Goal: Share content: Share content

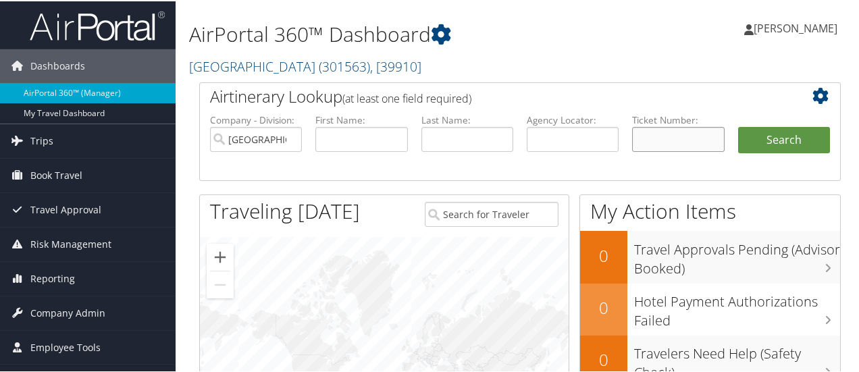
click at [660, 132] on input "text" at bounding box center [678, 138] width 92 height 25
paste input "0067309179013"
type input "0067309179013"
click at [767, 136] on button "Search" at bounding box center [784, 139] width 92 height 27
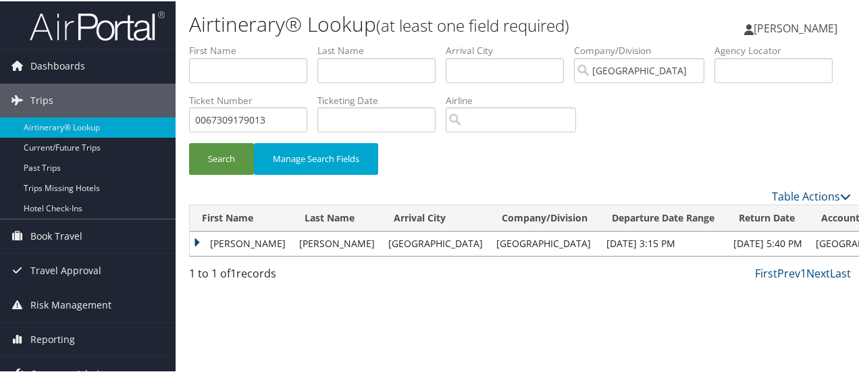
click at [231, 242] on td "GREG A" at bounding box center [241, 242] width 103 height 24
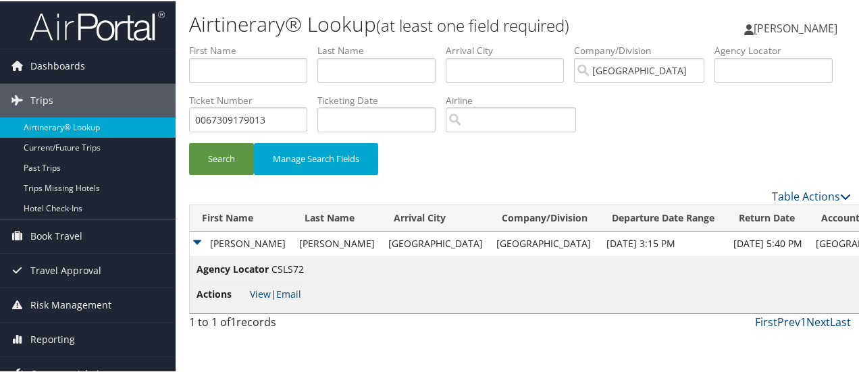
click at [273, 289] on span "View | Email" at bounding box center [275, 292] width 51 height 13
click at [263, 290] on link "View" at bounding box center [260, 292] width 21 height 13
click at [307, 120] on input "0067309179013" at bounding box center [248, 118] width 118 height 25
paste input "1"
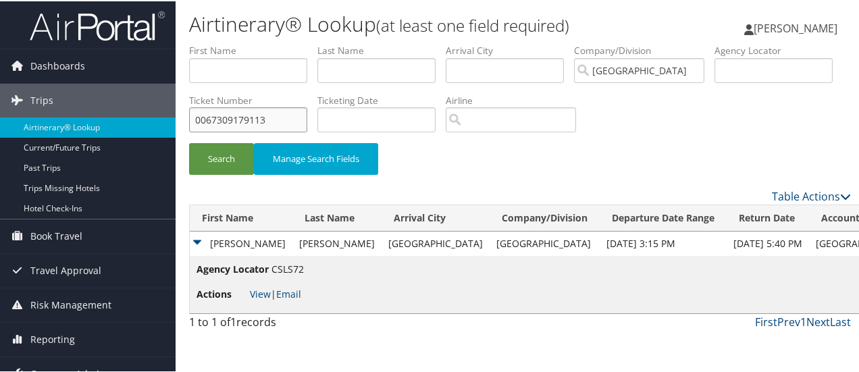
click at [307, 116] on input "0067309179113" at bounding box center [248, 118] width 118 height 25
click at [189, 142] on button "Search" at bounding box center [221, 158] width 65 height 32
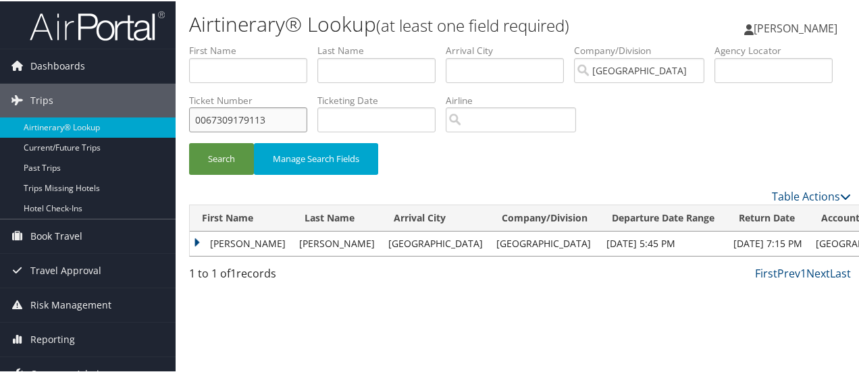
click at [307, 118] on input "0067309179113" at bounding box center [248, 118] width 118 height 25
click at [189, 142] on button "Search" at bounding box center [221, 158] width 65 height 32
click at [221, 241] on td "GREG A" at bounding box center [241, 242] width 103 height 24
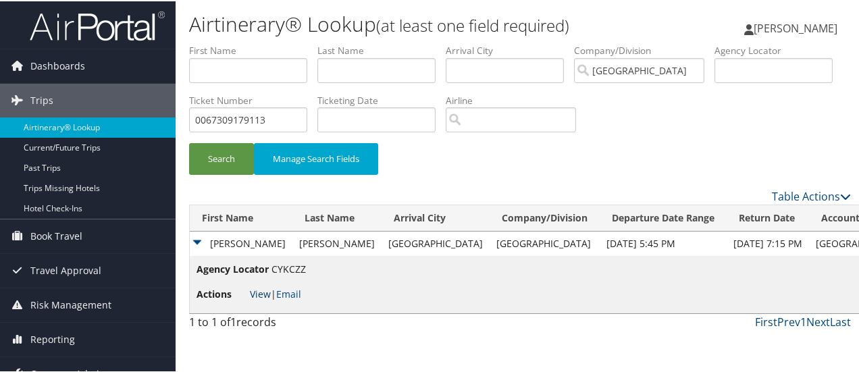
click at [261, 290] on link "View" at bounding box center [260, 292] width 21 height 13
click at [307, 114] on input "0067309179113" at bounding box center [248, 118] width 118 height 25
paste input "060"
type input "0067309179060"
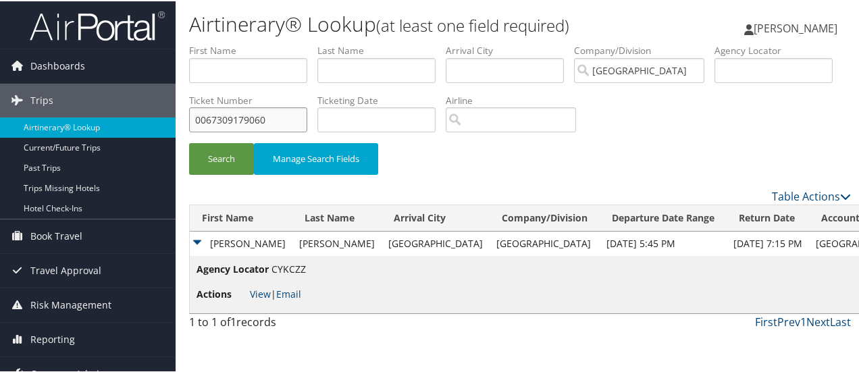
click at [189, 142] on button "Search" at bounding box center [221, 158] width 65 height 32
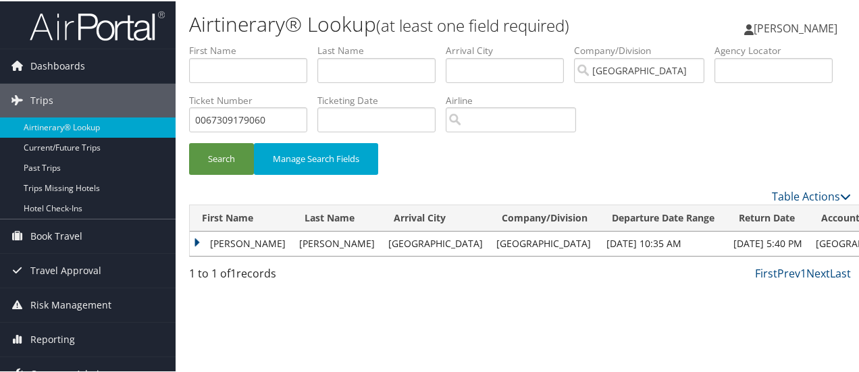
drag, startPoint x: 232, startPoint y: 244, endPoint x: 232, endPoint y: 251, distance: 7.4
click at [232, 244] on td "GREG A" at bounding box center [241, 242] width 103 height 24
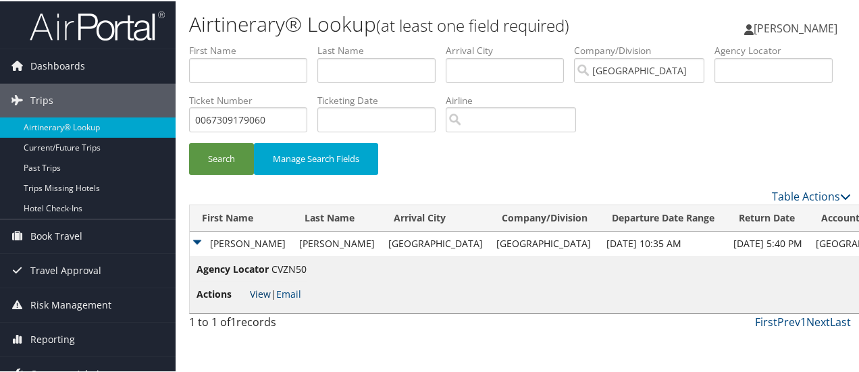
click at [253, 290] on link "View" at bounding box center [260, 292] width 21 height 13
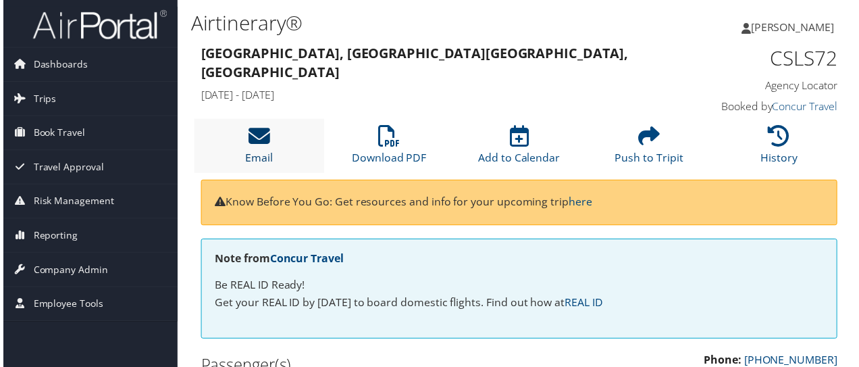
click at [267, 151] on link "Email" at bounding box center [258, 150] width 28 height 32
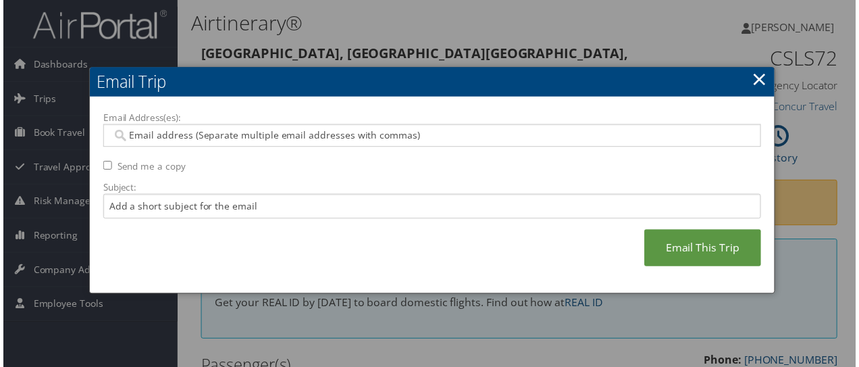
click at [244, 136] on input "Email Address(es):" at bounding box center [432, 137] width 646 height 14
type input "g"
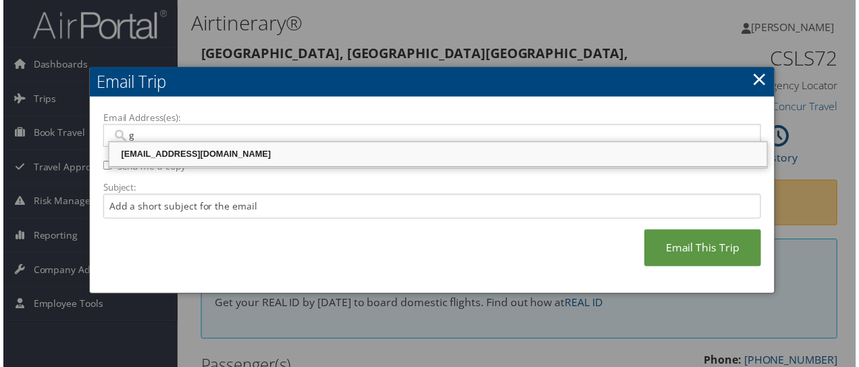
click at [196, 157] on div "grmadana@riministreet.com" at bounding box center [438, 156] width 659 height 14
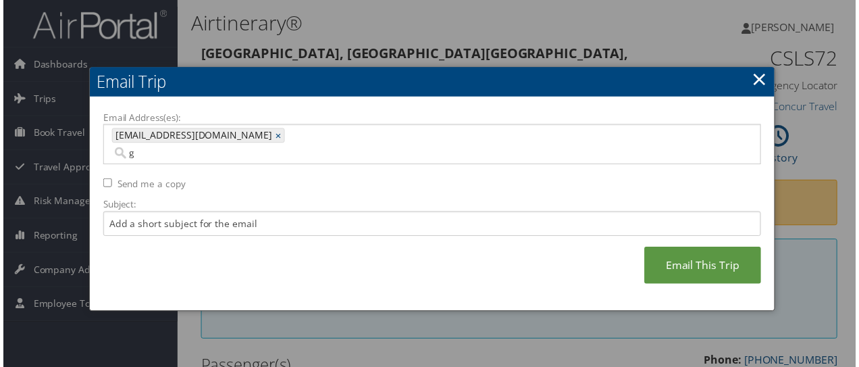
type input "grmadana@riministreet.com"
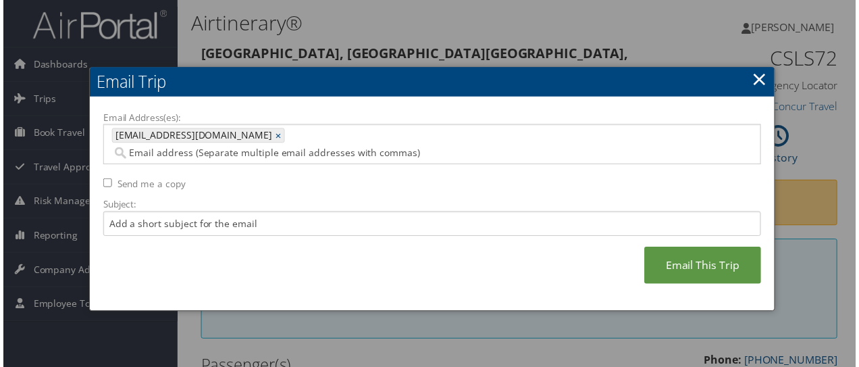
drag, startPoint x: 172, startPoint y: 167, endPoint x: 418, endPoint y: 208, distance: 249.2
click at [172, 178] on label "Send me a copy" at bounding box center [149, 185] width 69 height 14
click at [109, 180] on input "Send me a copy" at bounding box center [105, 184] width 9 height 9
checkbox input "true"
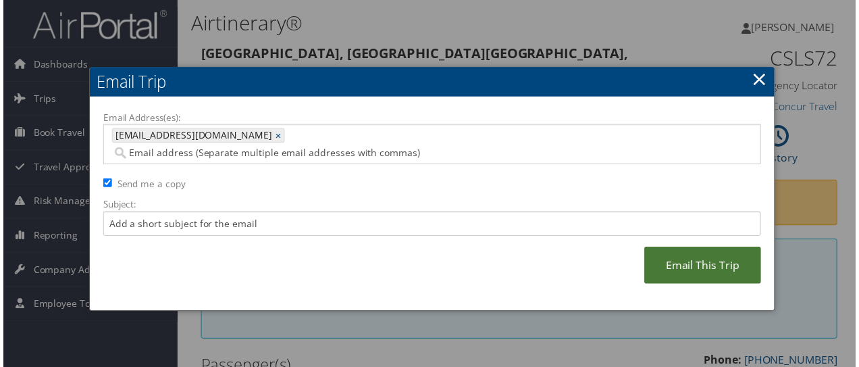
click at [714, 256] on link "Email This Trip" at bounding box center [704, 266] width 117 height 37
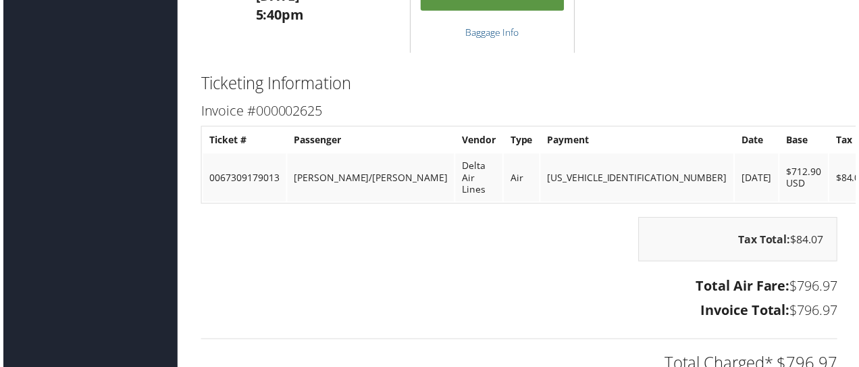
scroll to position [1148, 0]
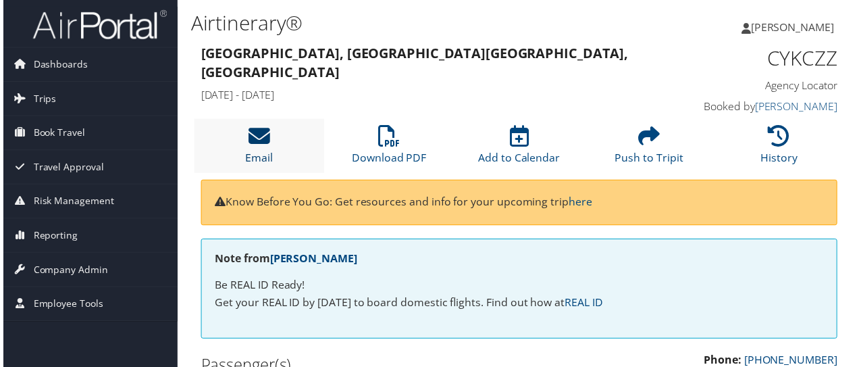
click at [249, 166] on link "Email" at bounding box center [258, 150] width 28 height 32
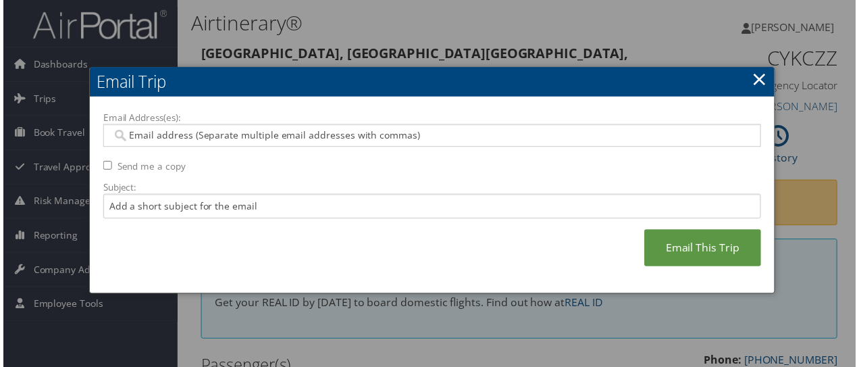
click at [266, 134] on input "Email Address(es):" at bounding box center [432, 137] width 646 height 14
type input "v"
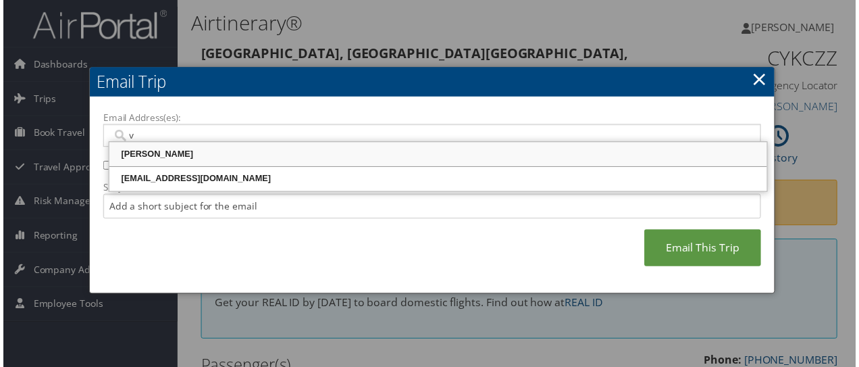
click at [155, 154] on div "Vamshidhar Vallampatla" at bounding box center [438, 156] width 659 height 14
type input "Vamshidhar Vallampatla <VVallampatla@riministreet.com>"
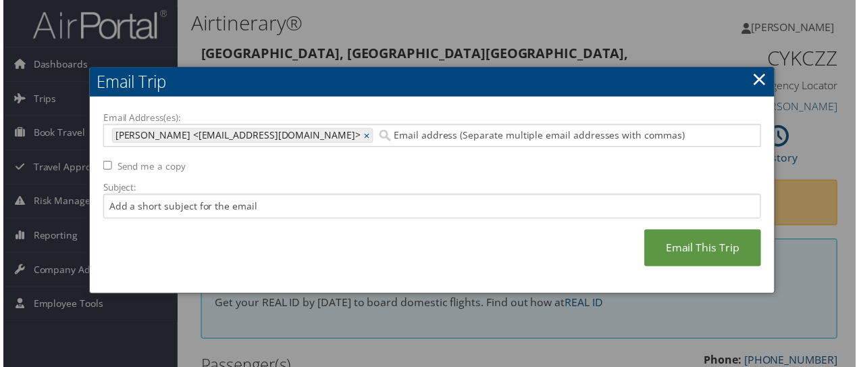
click at [717, 138] on input "Email Address(es):" at bounding box center [560, 137] width 368 height 14
type input "Vamshidhar Vallampatla <VVallampatla@riministreet.com>"
click at [372, 134] on link "×" at bounding box center [367, 137] width 9 height 14
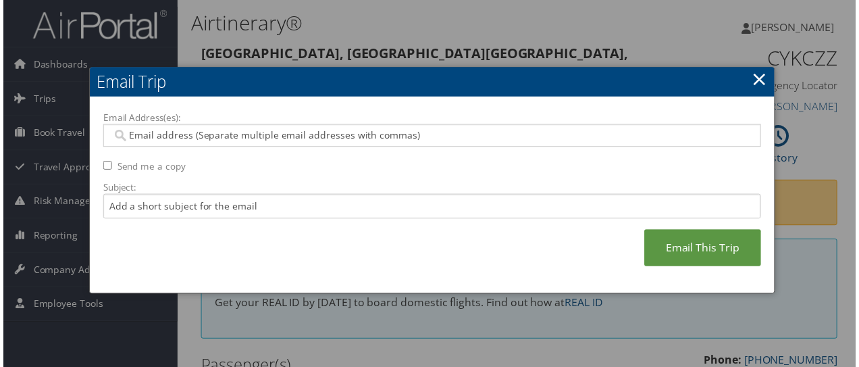
type input "v"
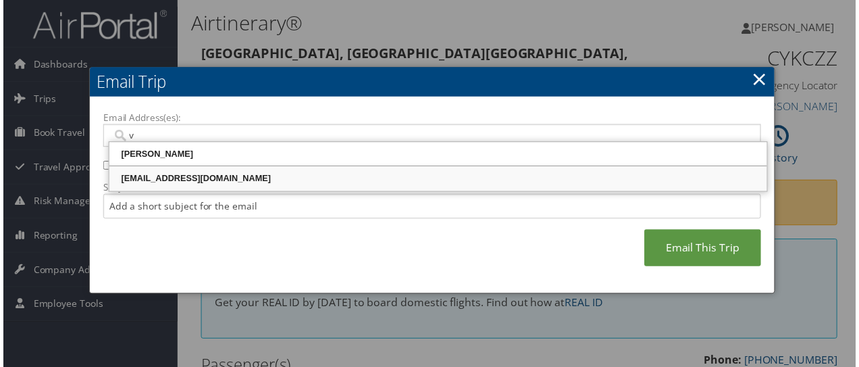
click at [210, 180] on div "vbodda@riministreet.com" at bounding box center [438, 180] width 659 height 14
type input "vbodda@riministreet.com"
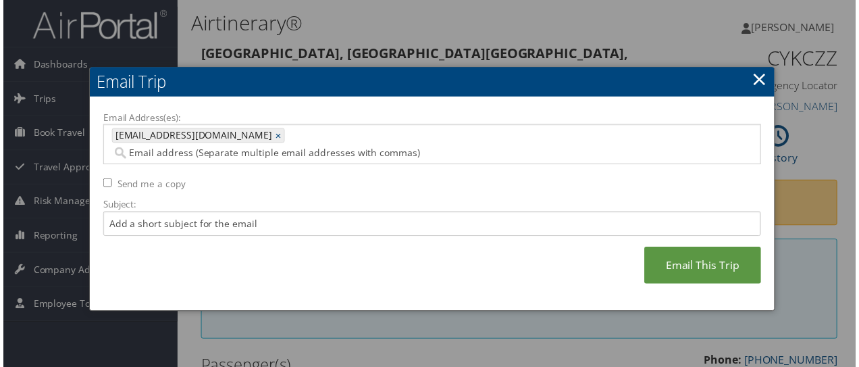
click at [158, 178] on label "Send me a copy" at bounding box center [149, 185] width 69 height 14
click at [109, 180] on input "Send me a copy" at bounding box center [105, 184] width 9 height 9
checkbox input "true"
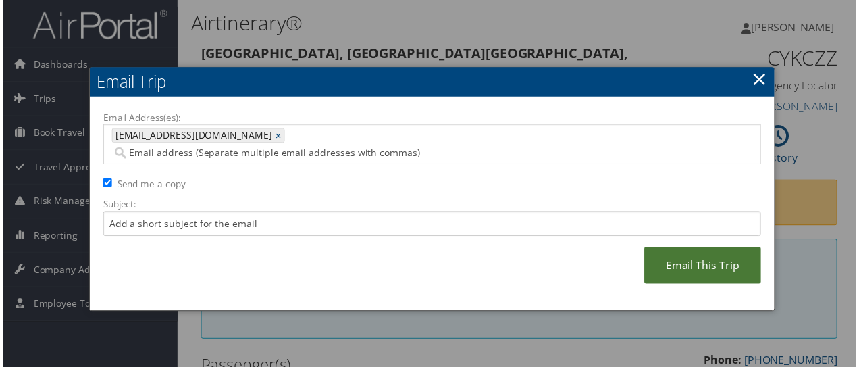
click at [681, 248] on link "Email This Trip" at bounding box center [704, 266] width 117 height 37
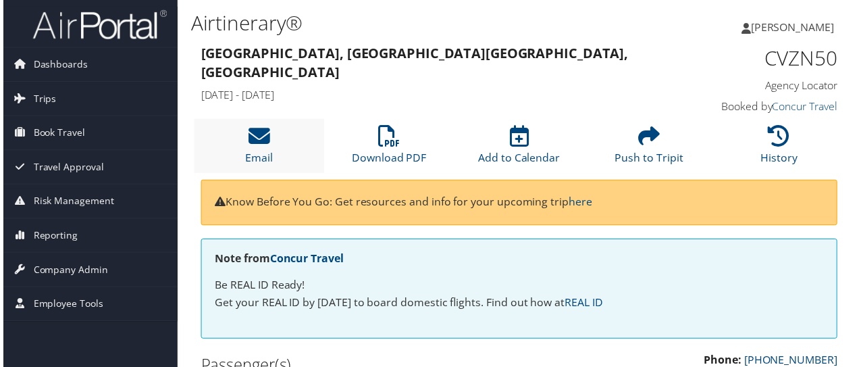
click at [234, 133] on li "Email" at bounding box center [257, 147] width 131 height 55
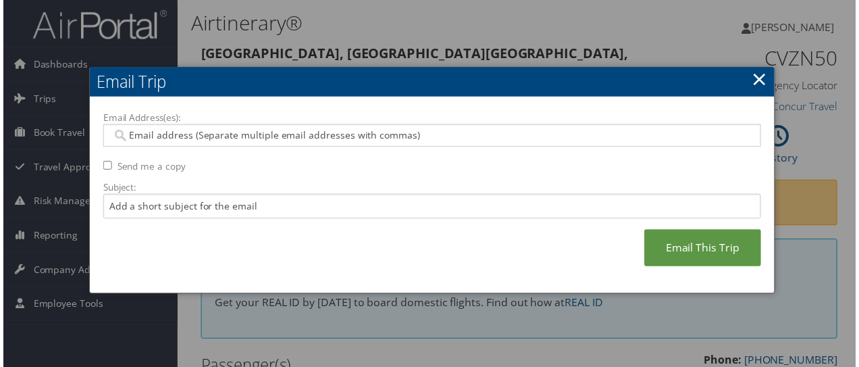
click at [283, 138] on input "Email Address(es):" at bounding box center [432, 137] width 646 height 14
type input "s"
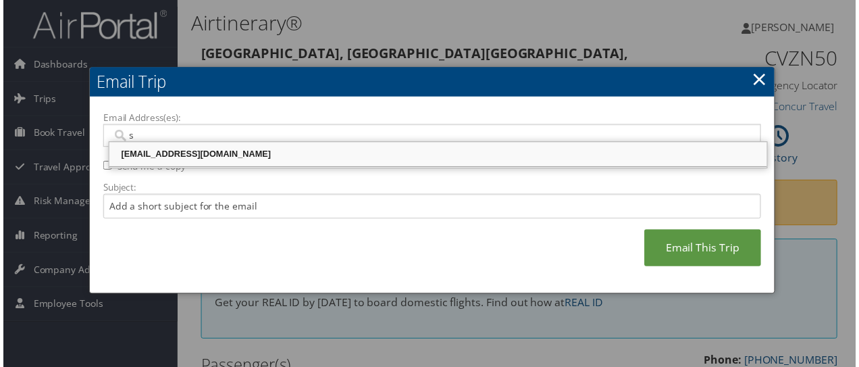
click at [165, 153] on div "[EMAIL_ADDRESS][DOMAIN_NAME]" at bounding box center [438, 156] width 659 height 14
type input "[EMAIL_ADDRESS][DOMAIN_NAME]"
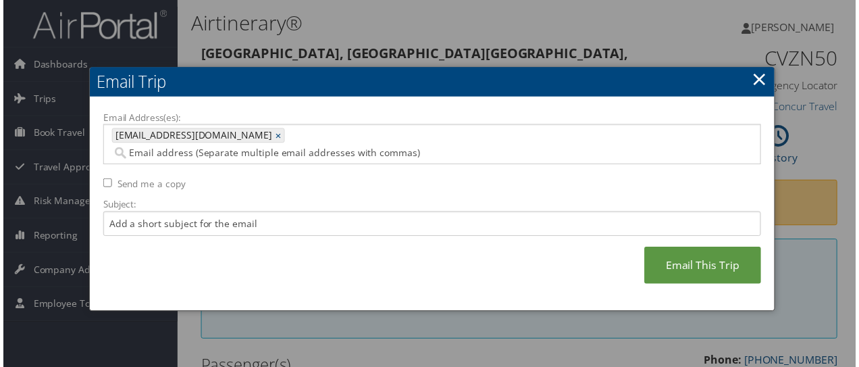
click at [141, 178] on label "Send me a copy" at bounding box center [149, 185] width 69 height 14
click at [109, 180] on input "Send me a copy" at bounding box center [105, 184] width 9 height 9
checkbox input "true"
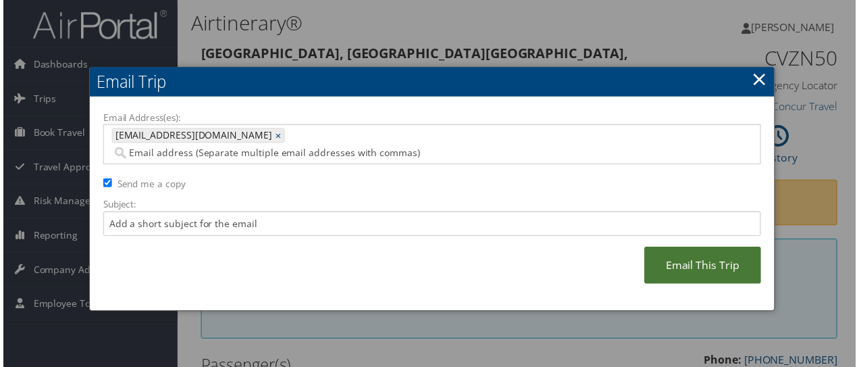
click at [688, 252] on link "Email This Trip" at bounding box center [704, 266] width 117 height 37
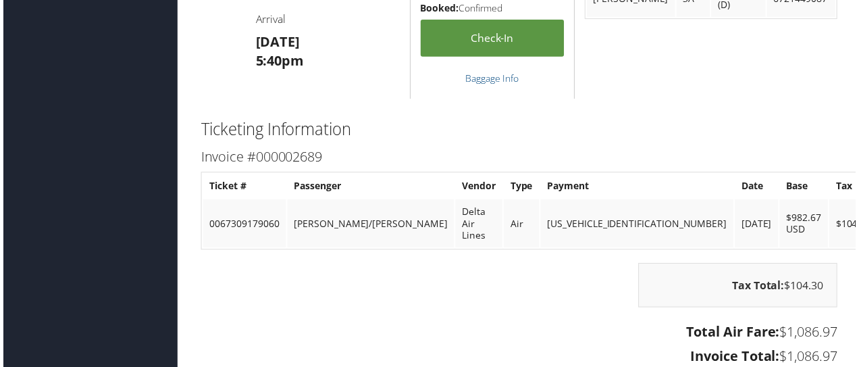
scroll to position [1161, 0]
